Goal: Communication & Community: Participate in discussion

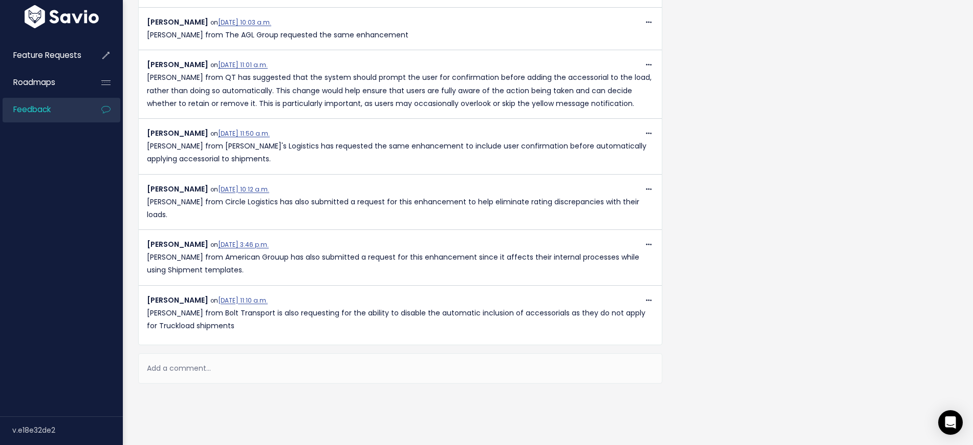
scroll to position [512, 0]
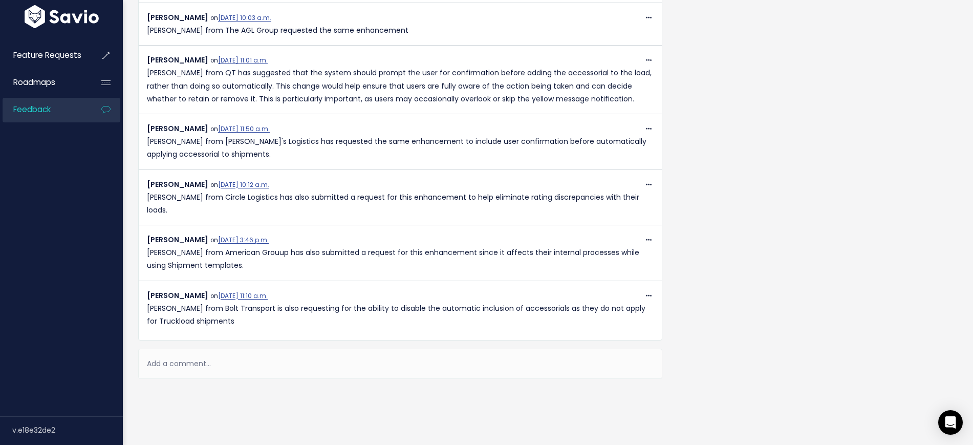
click at [243, 362] on div "Add a comment..." at bounding box center [400, 364] width 524 height 30
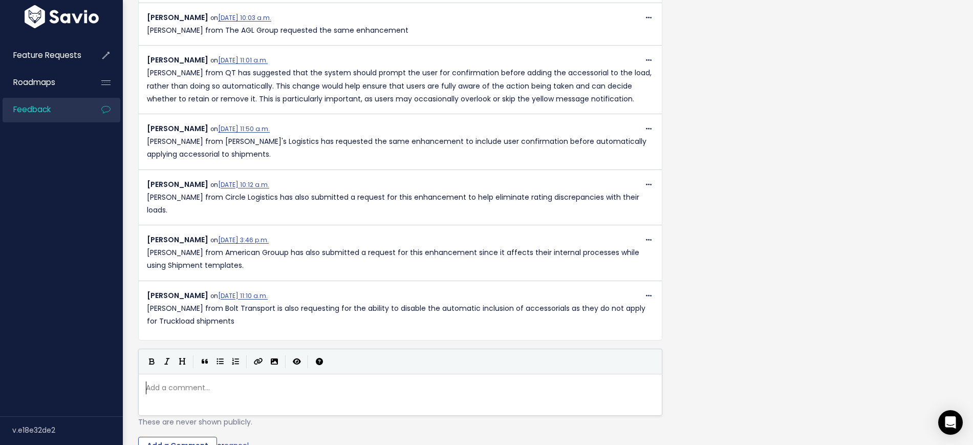
scroll to position [4, 0]
click at [244, 398] on div "Add a comment... ​" at bounding box center [413, 407] width 538 height 56
type textarea "Chris Patterson from Sensible Logistigs"
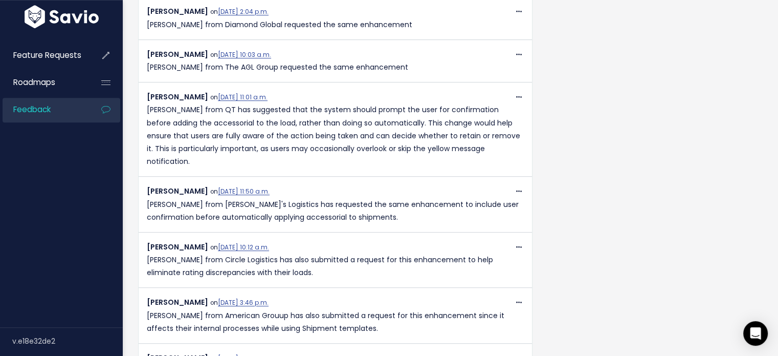
type textarea "cs is requesting the ability to disable the automatci addition of accesorilas f…"
drag, startPoint x: 244, startPoint y: 394, endPoint x: 194, endPoint y: 315, distance: 92.9
click at [194, 315] on div "Copy Link Quote Reply Andres Benjumea on July 8, 2025, 3:46 p.m. John Benisek f…" at bounding box center [336, 320] width 394 height 48
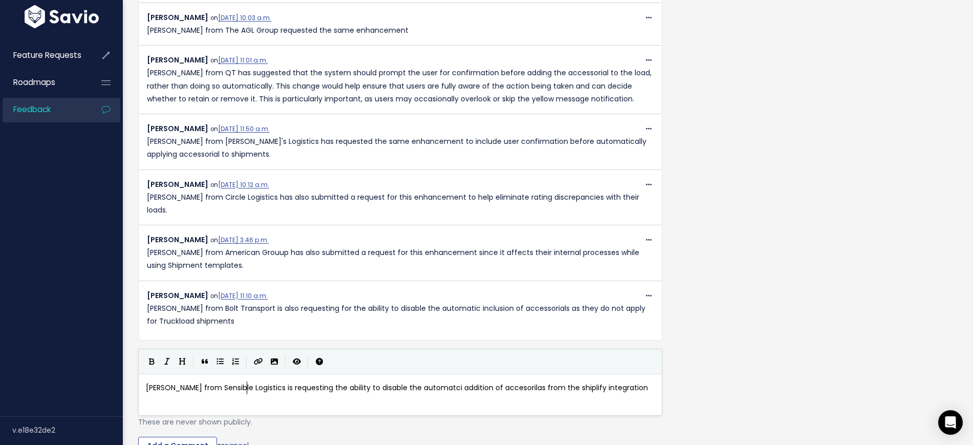
click at [247, 386] on span "Chris Patterson from Sensible Logistics is requesting the ability to disable th…" at bounding box center [397, 387] width 502 height 10
type textarea "Chris Patterson from Sensible Logistics is requesting the ability to disable th…"
click at [229, 392] on span "Chris Patterson from Sensible Logistics is requesting the ability to disable th…" at bounding box center [397, 387] width 502 height 10
type textarea "Chris Patterson from Sensible Logistics is requesting the ability to disable th…"
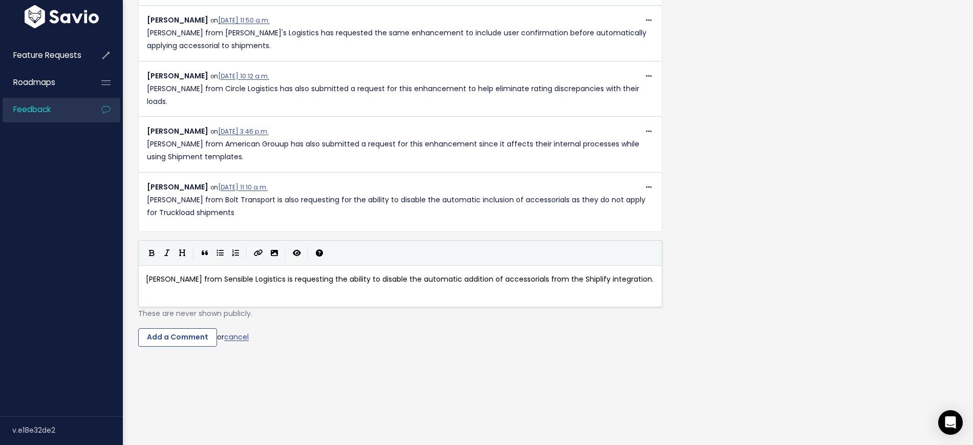
scroll to position [630, 0]
click at [189, 337] on div "Comments ( 10 ) Copy Link Quote Reply Edit Delete Gabriel Villamil on Aug. 27, …" at bounding box center [400, 35] width 539 height 684
drag, startPoint x: 189, startPoint y: 328, endPoint x: 175, endPoint y: 302, distance: 29.3
click at [186, 328] on input "Add a Comment" at bounding box center [177, 337] width 79 height 18
